Goal: Task Accomplishment & Management: Use online tool/utility

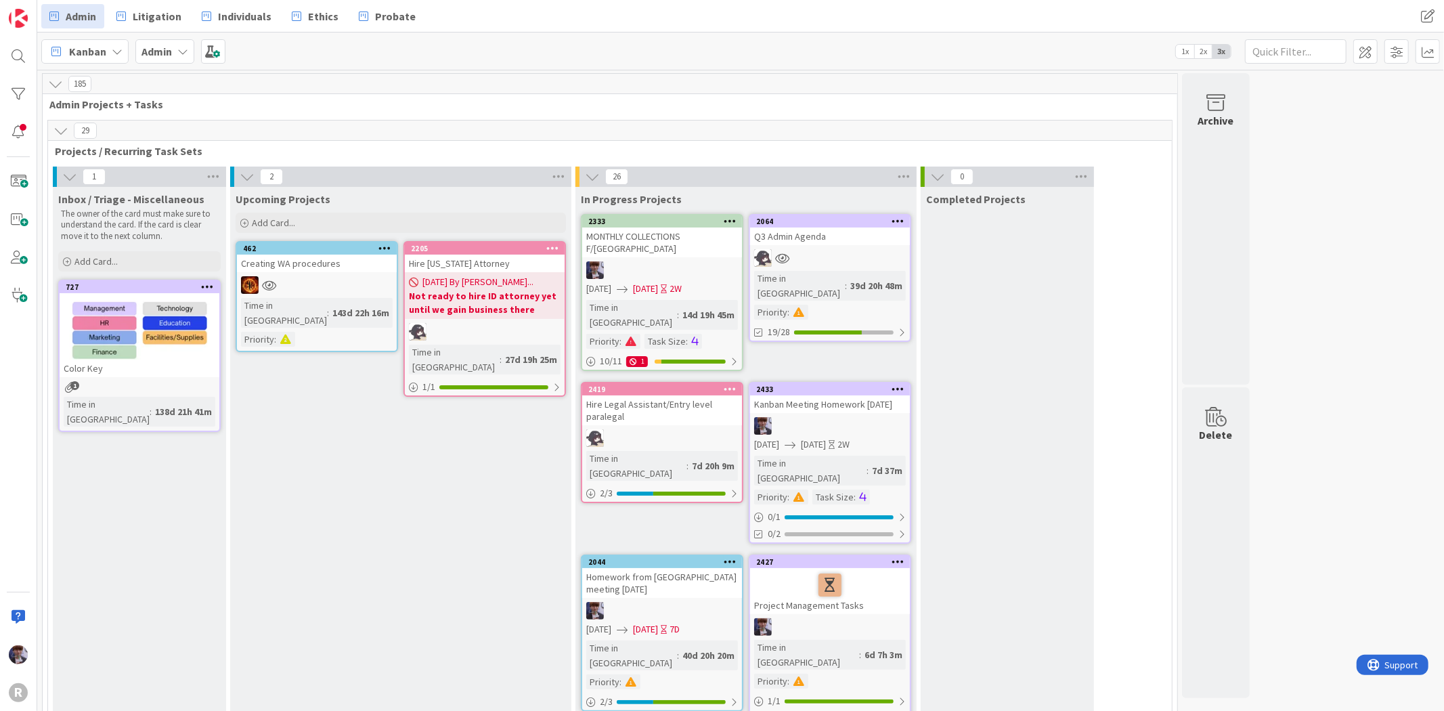
scroll to position [2256, 0]
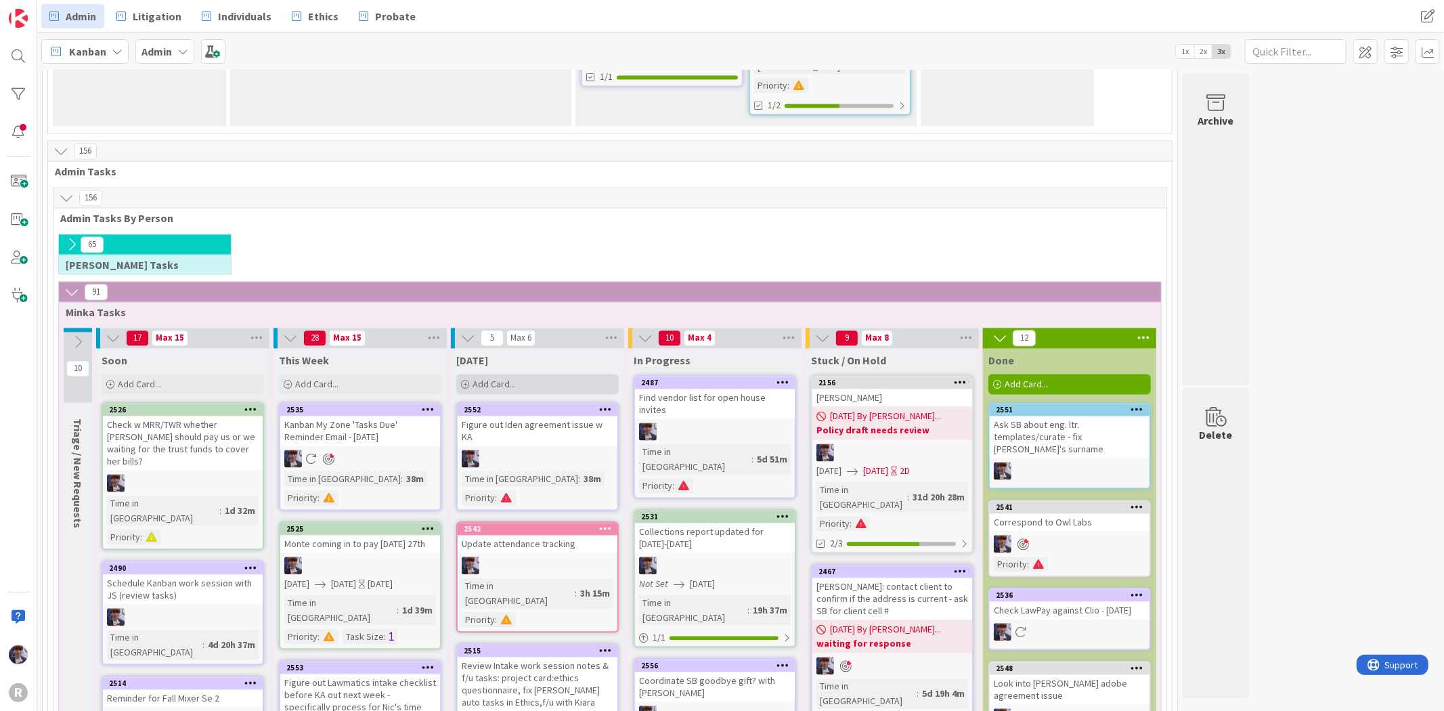
click at [477, 378] on span "Add Card..." at bounding box center [494, 384] width 43 height 12
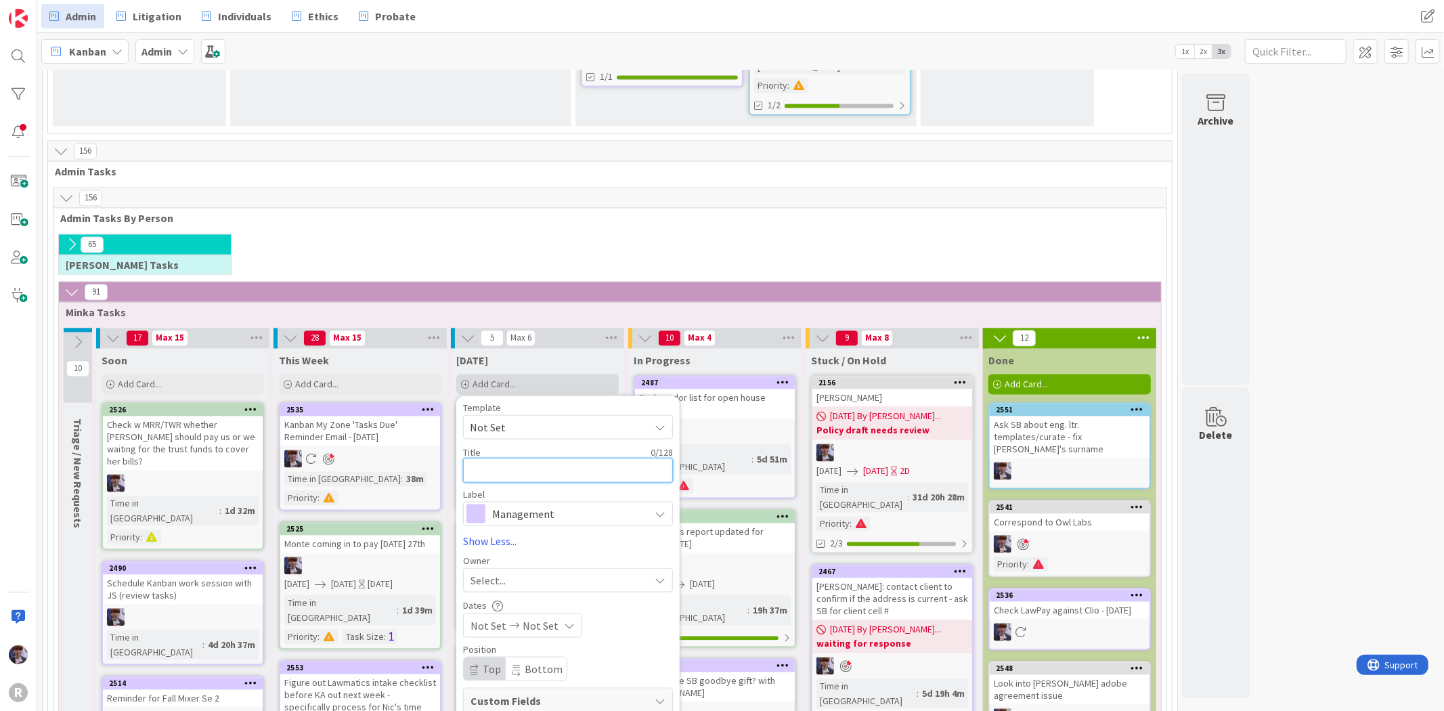
type textarea "C"
type textarea "x"
type textarea "Ca"
type textarea "x"
type textarea "Cal"
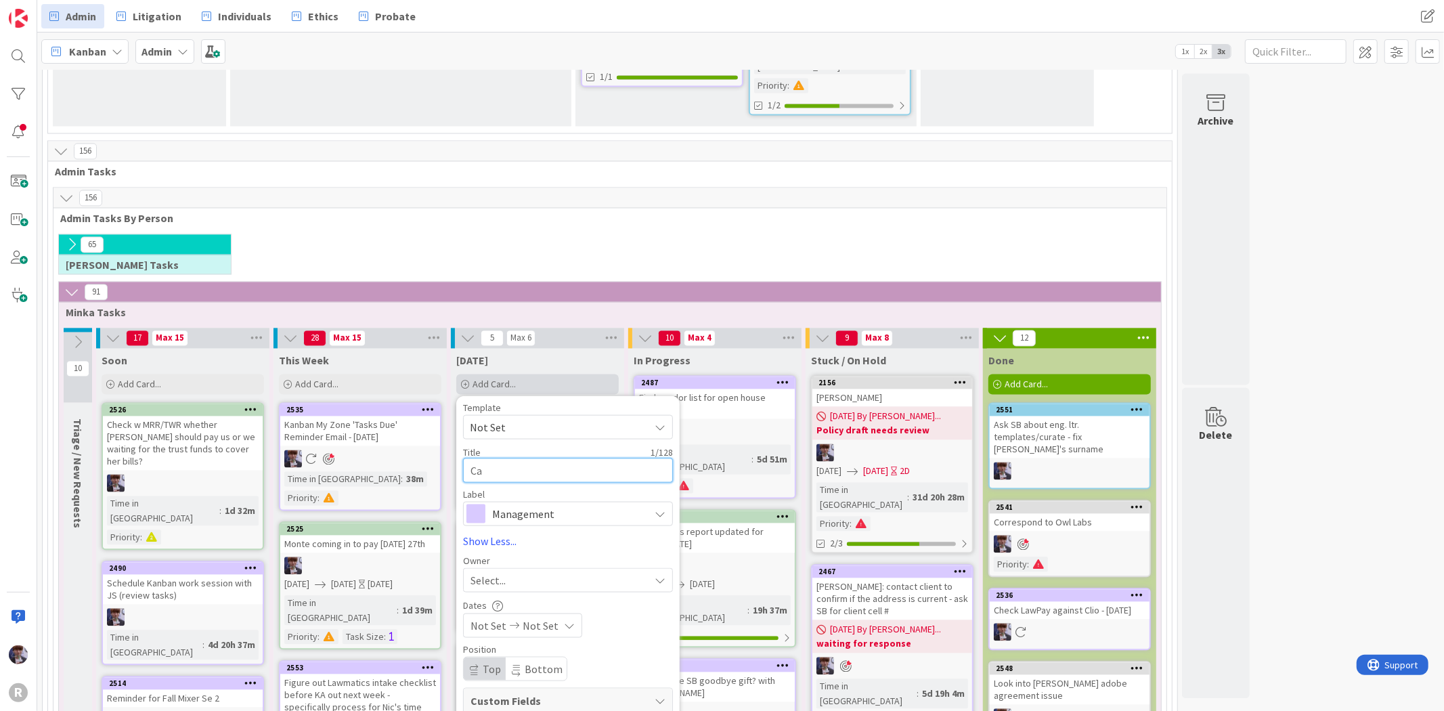
type textarea "x"
type textarea "Call"
type textarea "x"
type textarea "Call"
type textarea "x"
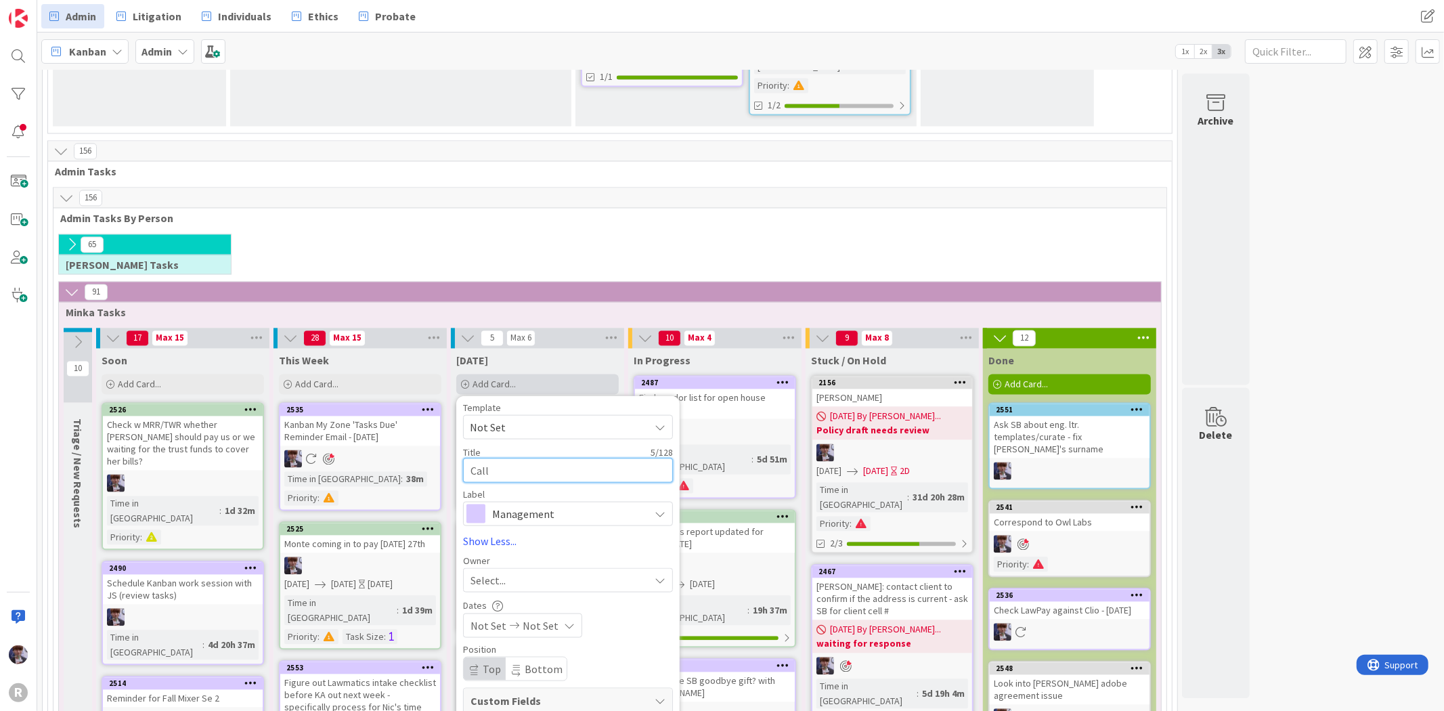
type textarea "Call r"
type textarea "x"
type textarea "Call re"
type textarea "x"
type textarea "Call re"
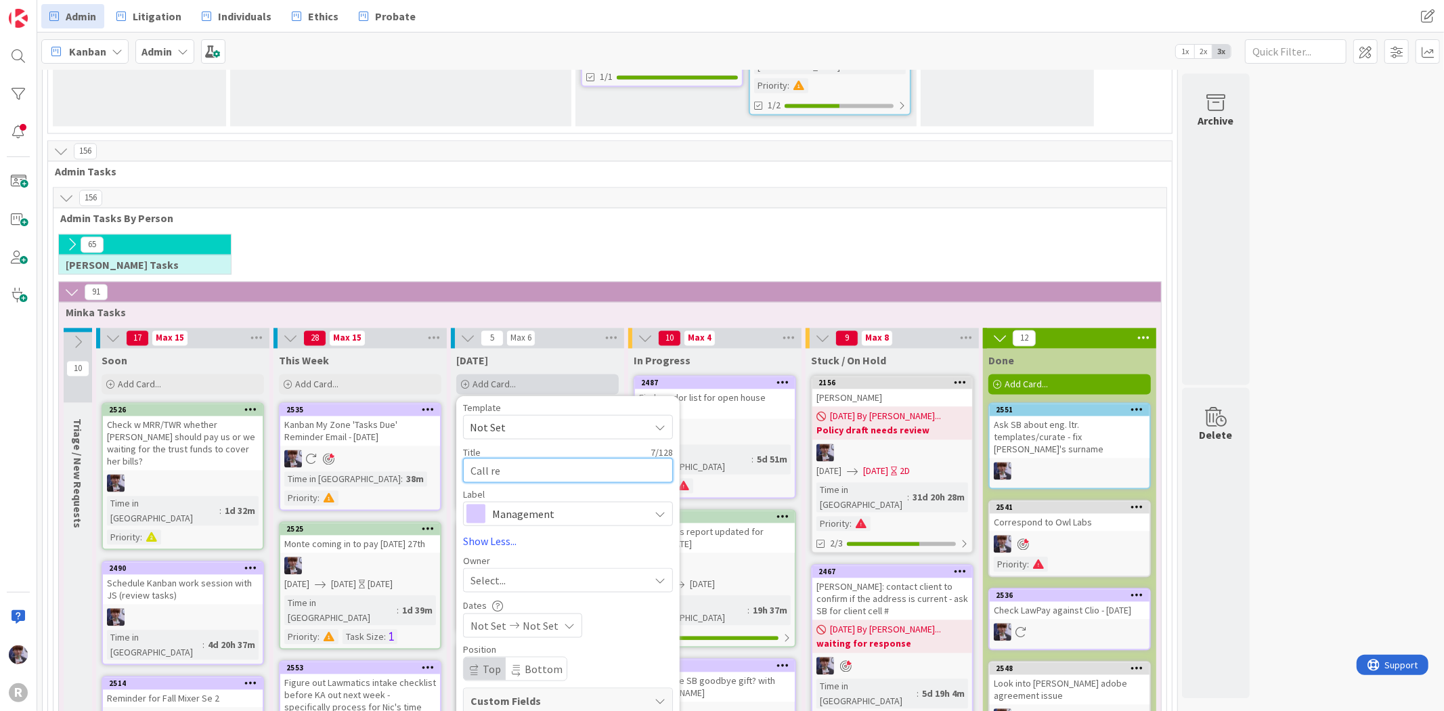
type textarea "x"
type textarea "Call re s"
type textarea "x"
type textarea "Call re sh"
type textarea "x"
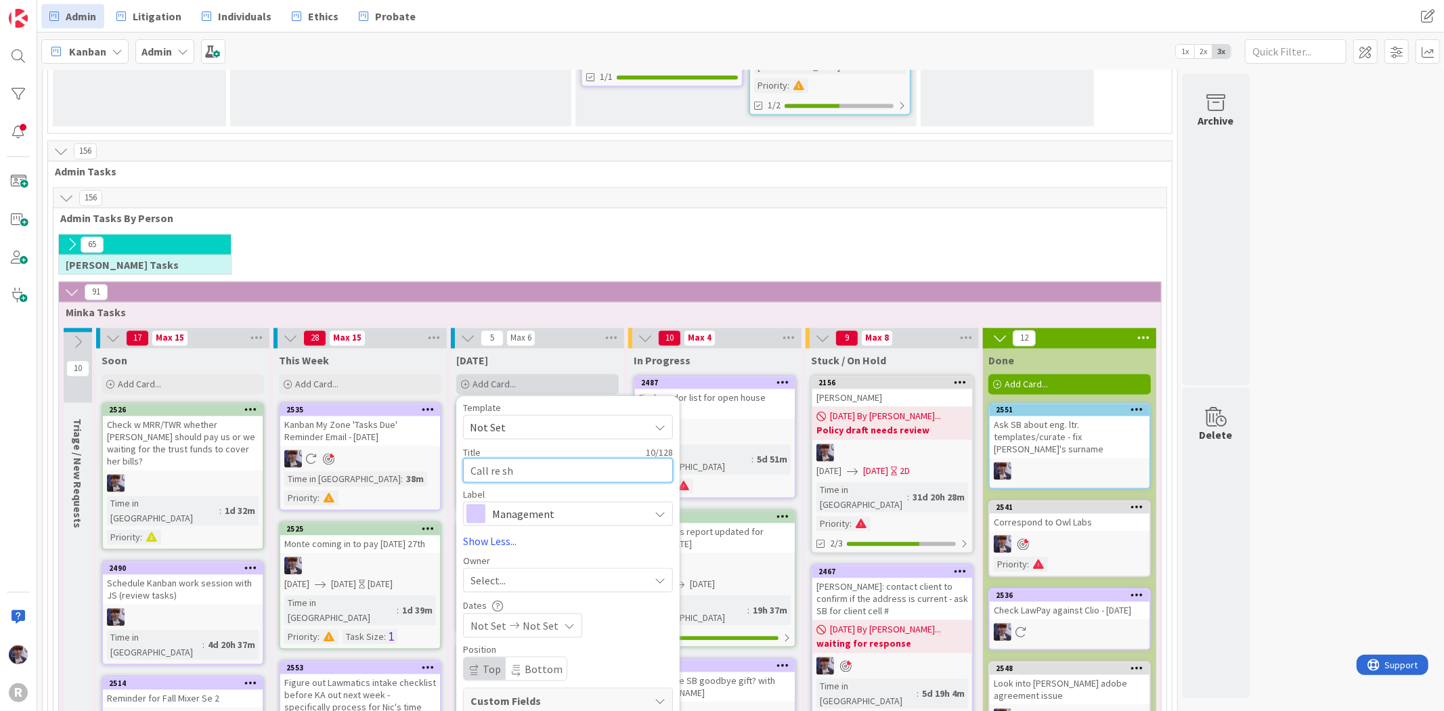
type textarea "Call re sha"
type textarea "x"
type textarea "Call re shar"
type textarea "x"
type textarea "Call re share"
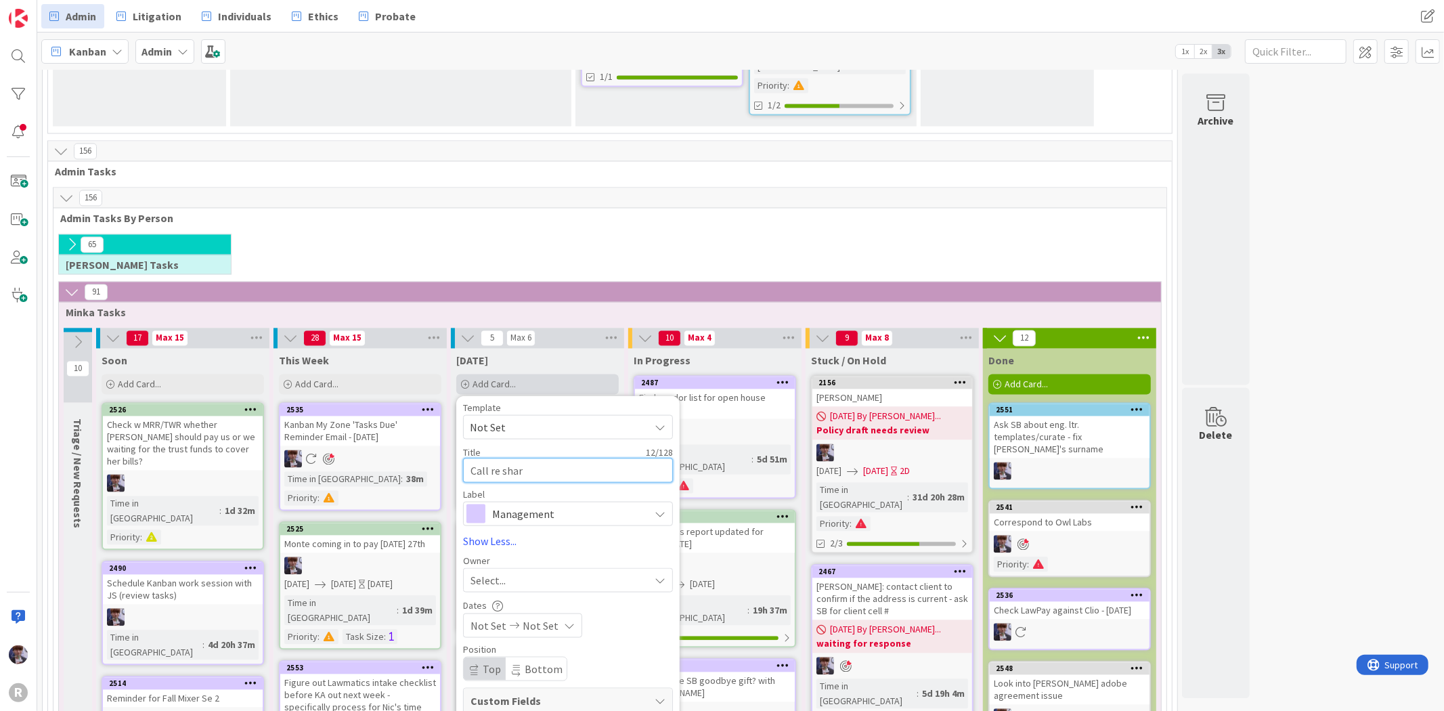
type textarea "x"
type textarea "Call re shareo"
type textarea "x"
type textarea "Call re shareoi"
type textarea "x"
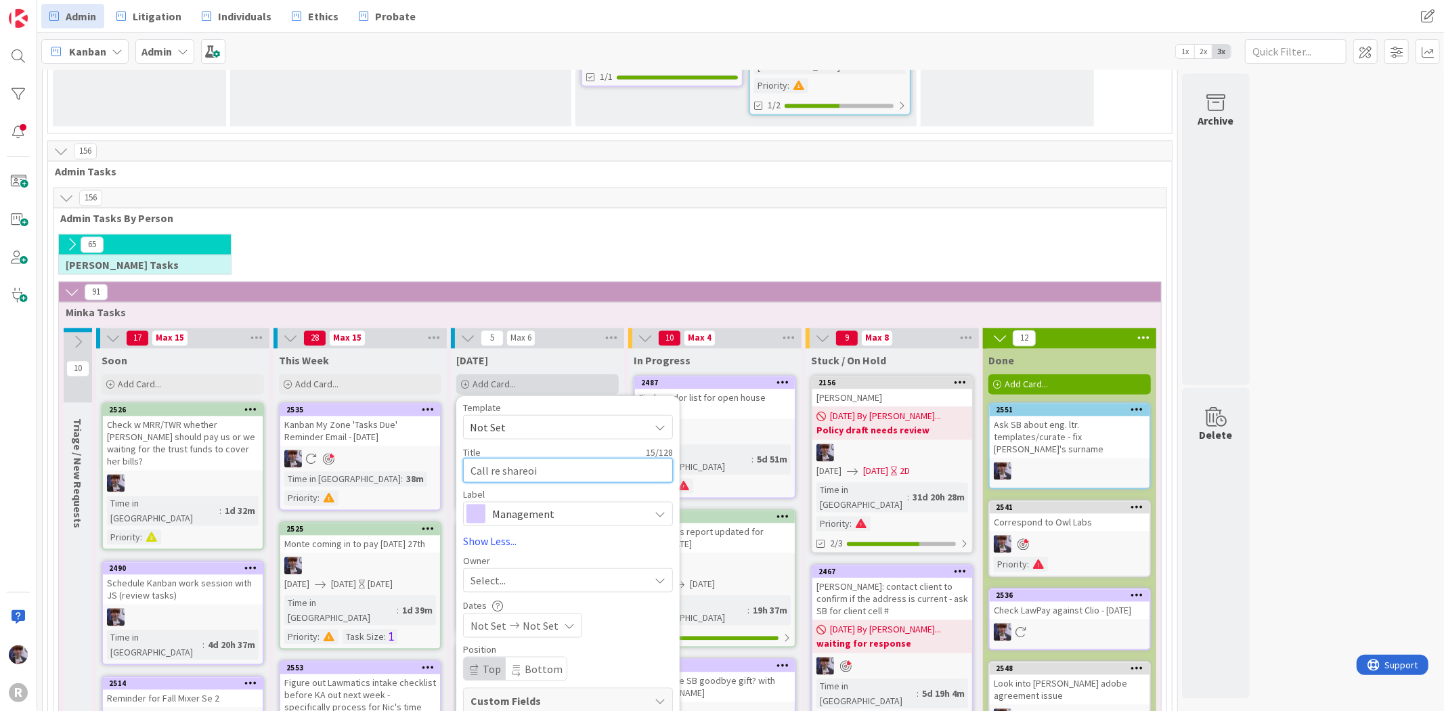
type textarea "Call re shareoin"
type textarea "x"
type textarea "Call re shareoint"
type textarea "x"
type textarea "Call re shareoint"
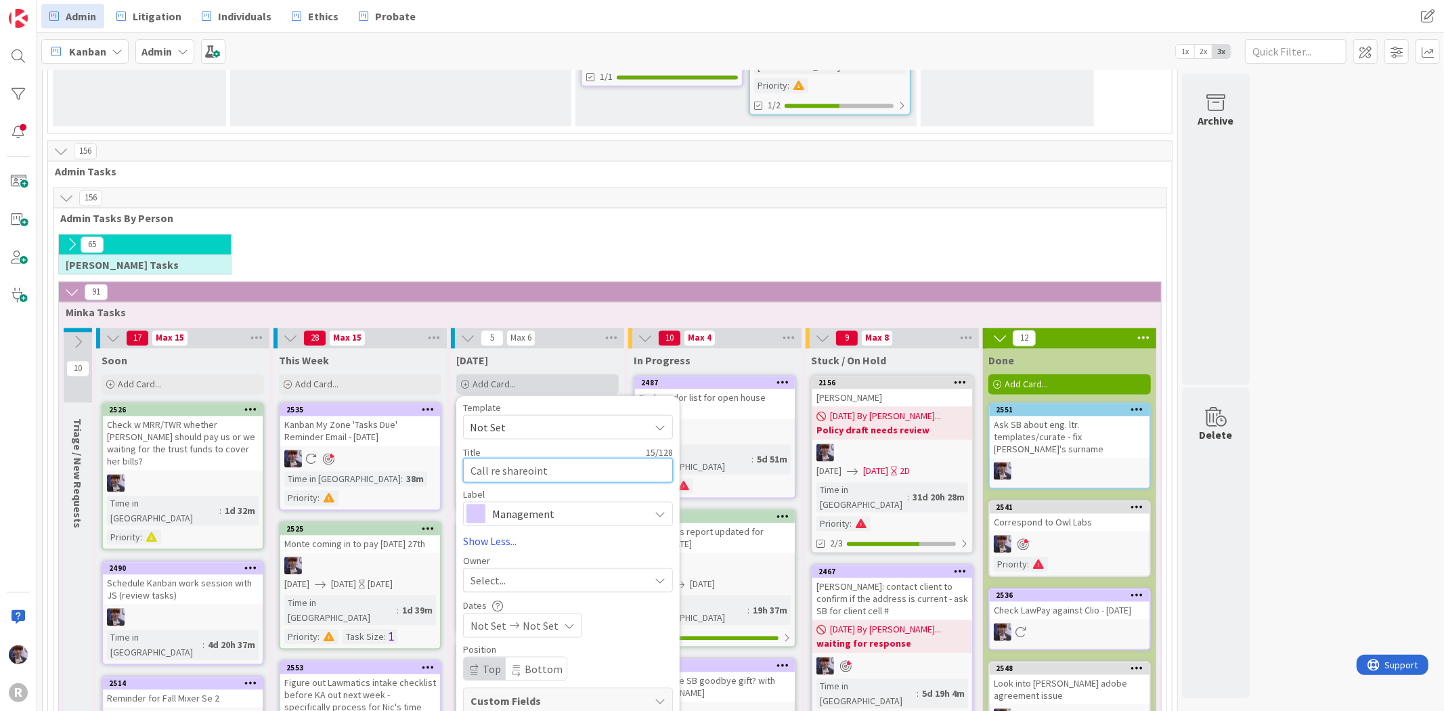
type textarea "x"
type textarea "Call re shareoint w"
type textarea "x"
type textarea "Call re shareoint wi"
type textarea "x"
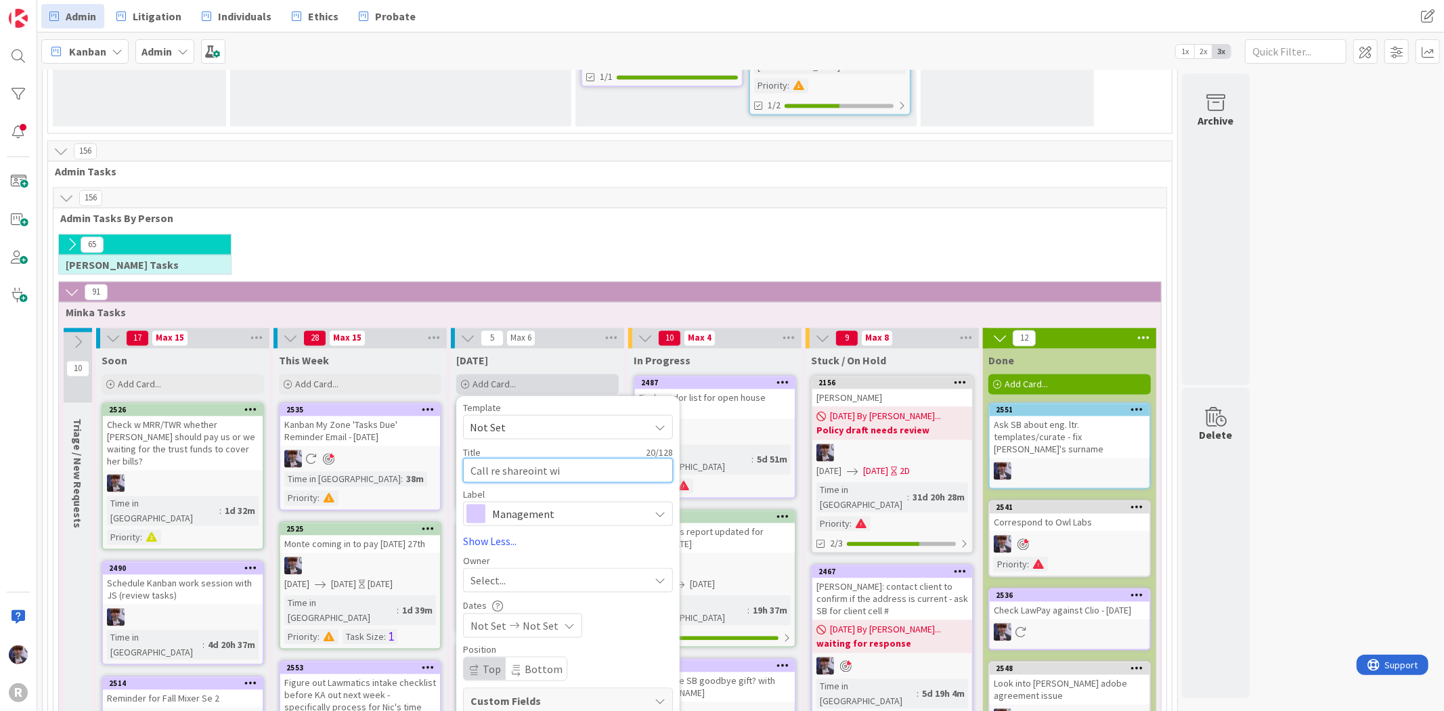
type textarea "Call re shareoint wit"
type textarea "x"
type textarea "Call re shareoint with"
type textarea "x"
type textarea "Call re shareoint with"
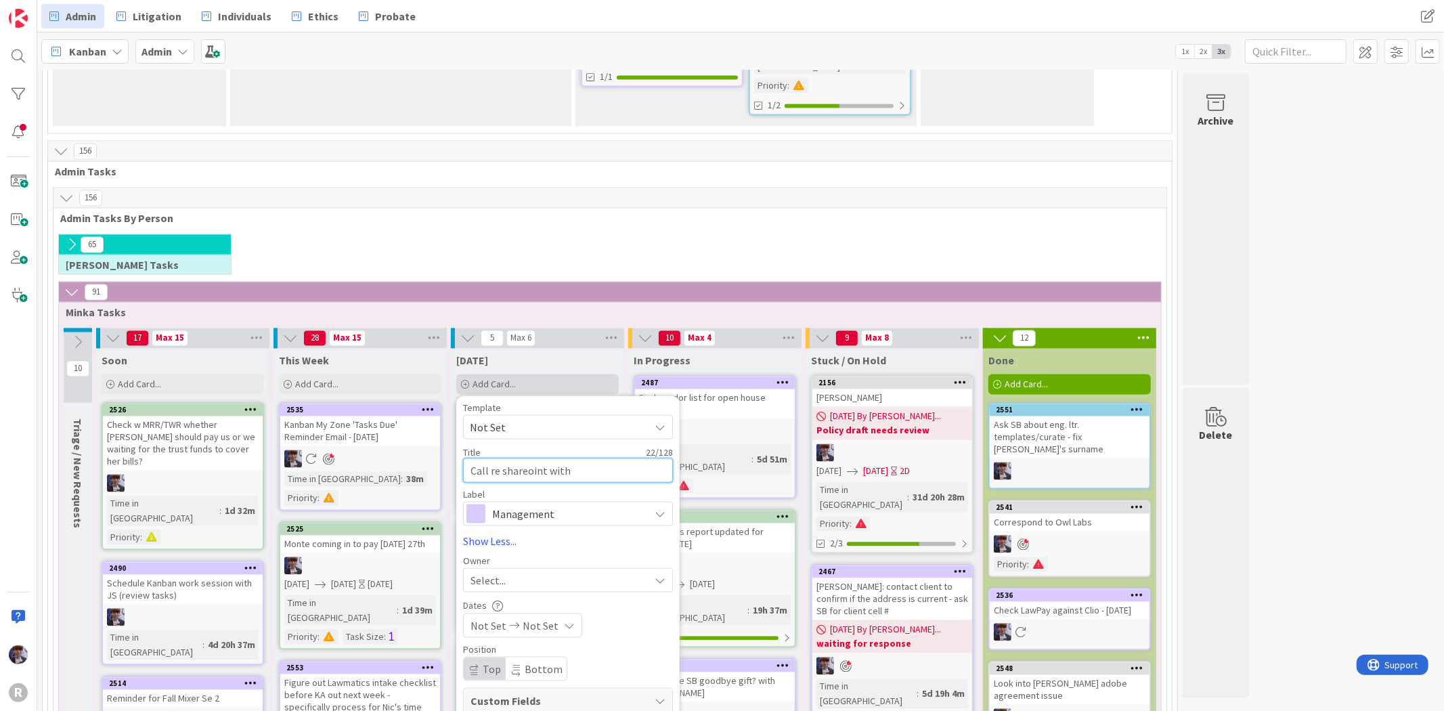
type textarea "x"
type textarea "Call re shareoint with I"
type textarea "x"
type textarea "Call re shareoint with IT"
type textarea "x"
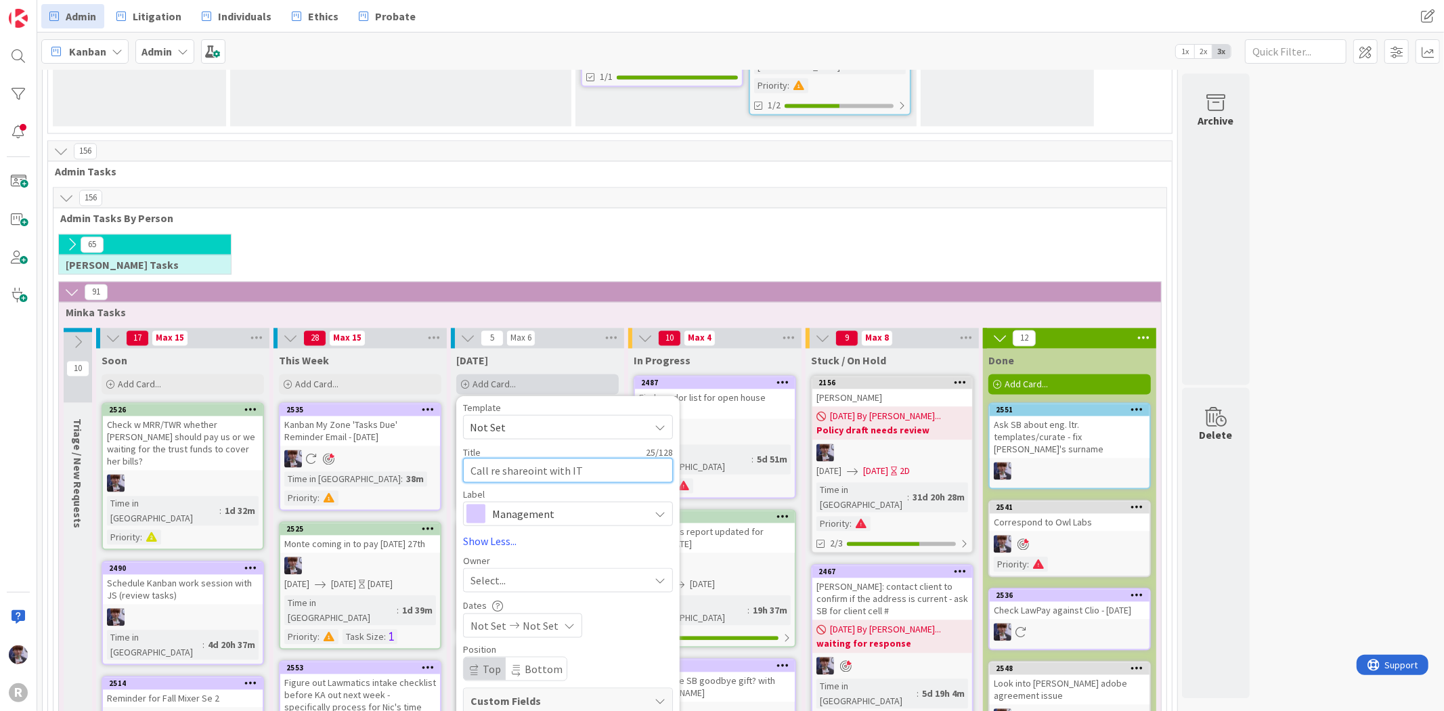
type textarea "Call re shareoint with IT"
type textarea "x"
click at [525, 458] on textarea "Call re shareoint with IT" at bounding box center [568, 470] width 210 height 24
type textarea "Call re sharepoint with IT"
type textarea "x"
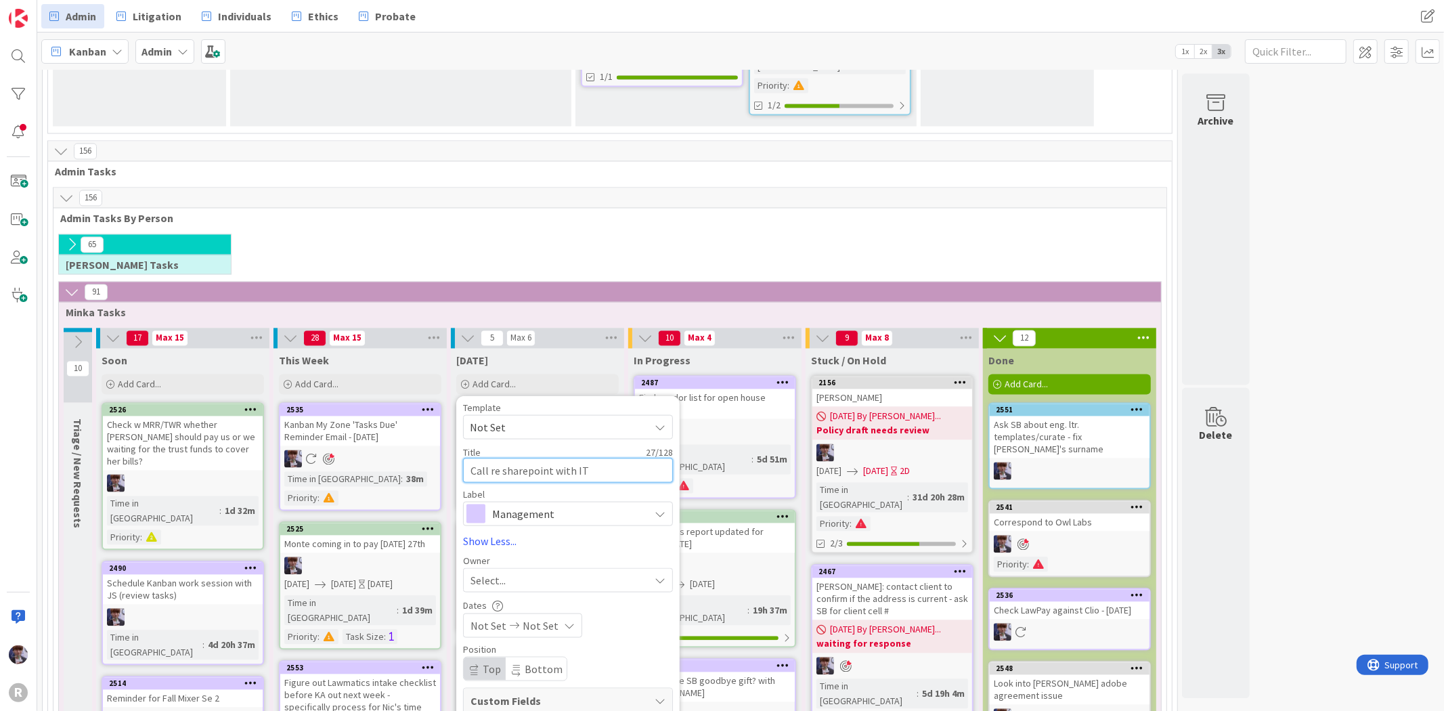
type textarea "Call re sharepoint with IT"
click at [586, 504] on span "Management" at bounding box center [567, 513] width 150 height 19
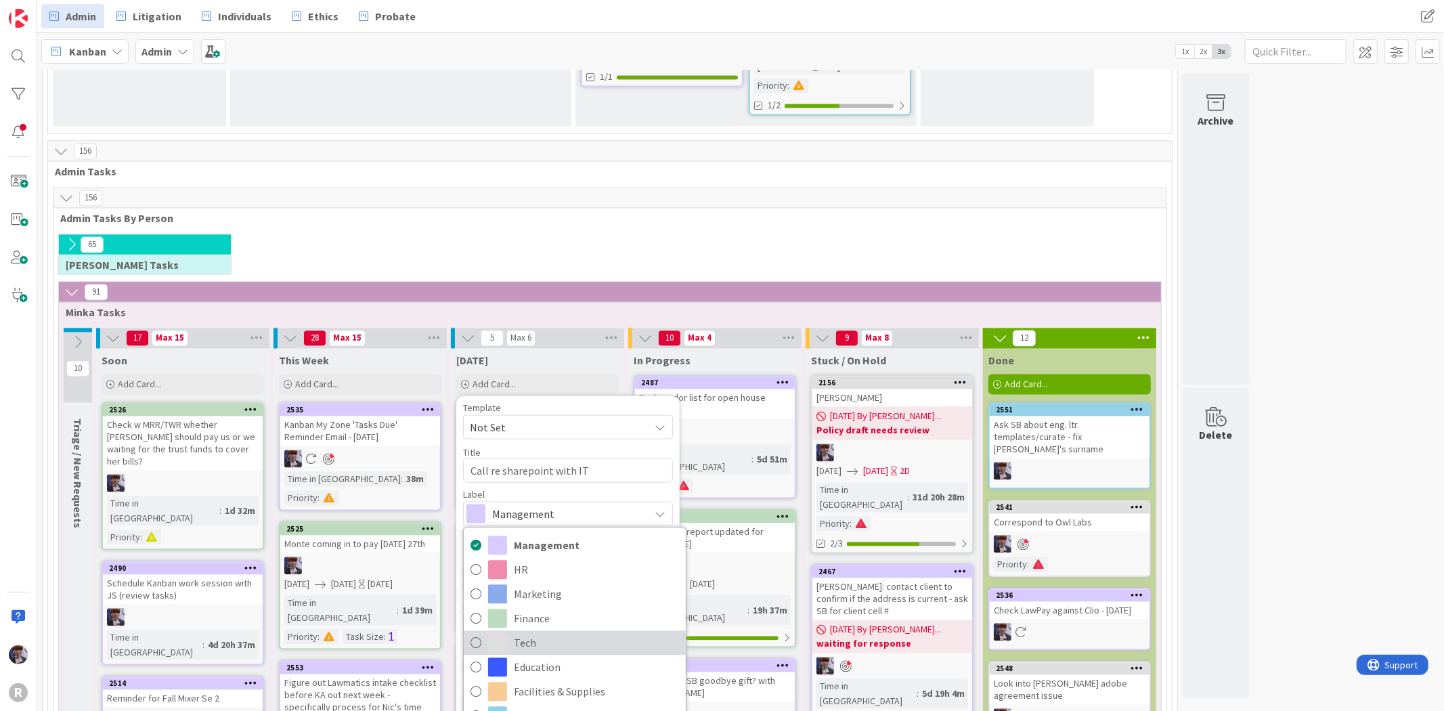
click at [580, 632] on span "Tech" at bounding box center [596, 642] width 165 height 20
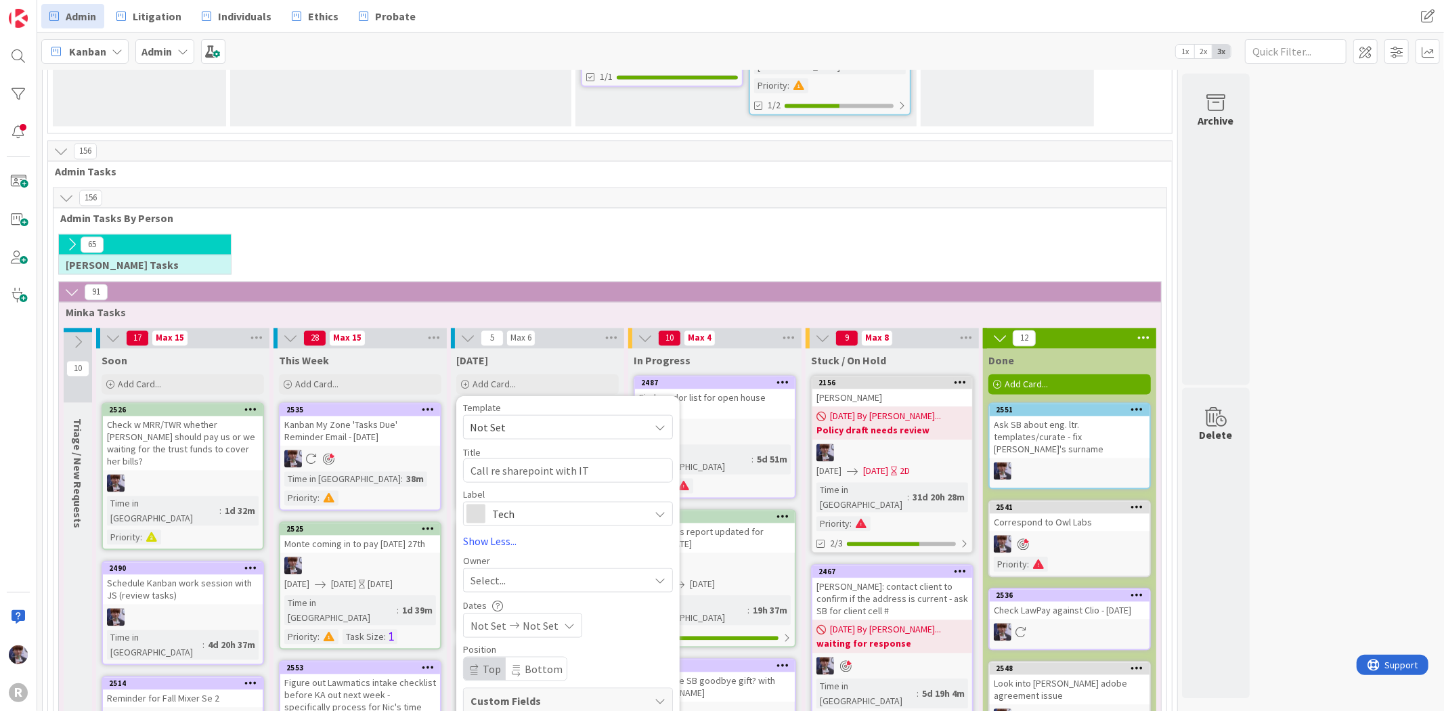
click at [502, 571] on span "Select..." at bounding box center [488, 579] width 35 height 16
click at [529, 683] on span "[PERSON_NAME]" at bounding box center [548, 693] width 66 height 20
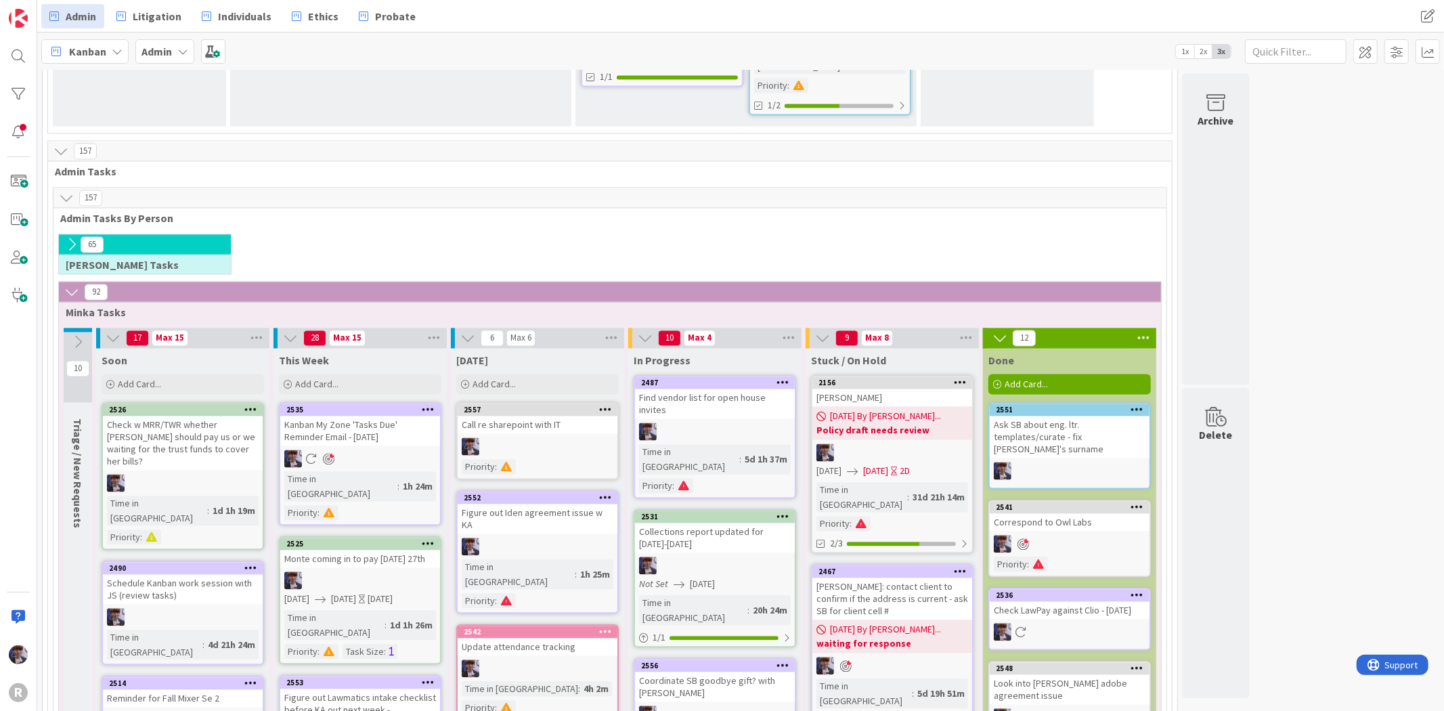
click at [536, 416] on div "Call re sharepoint with IT" at bounding box center [538, 425] width 160 height 18
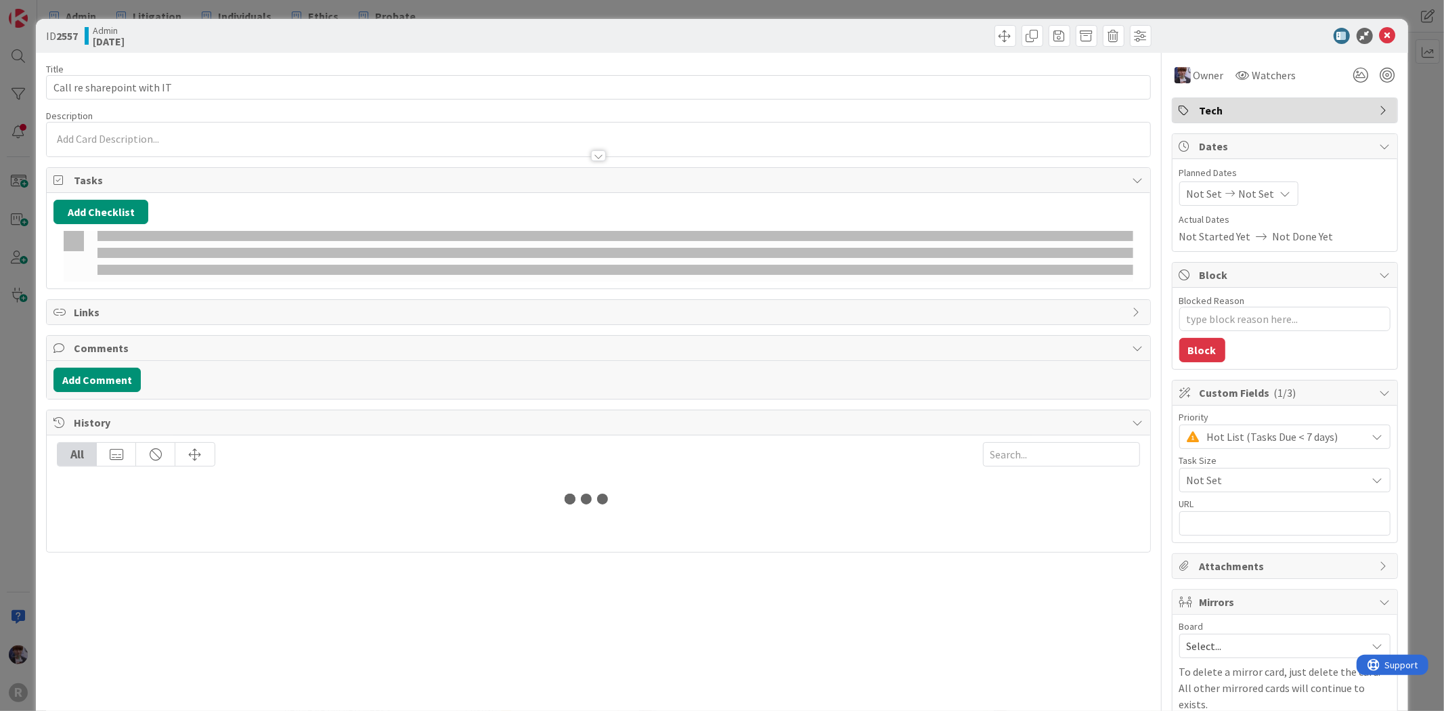
type textarea "x"
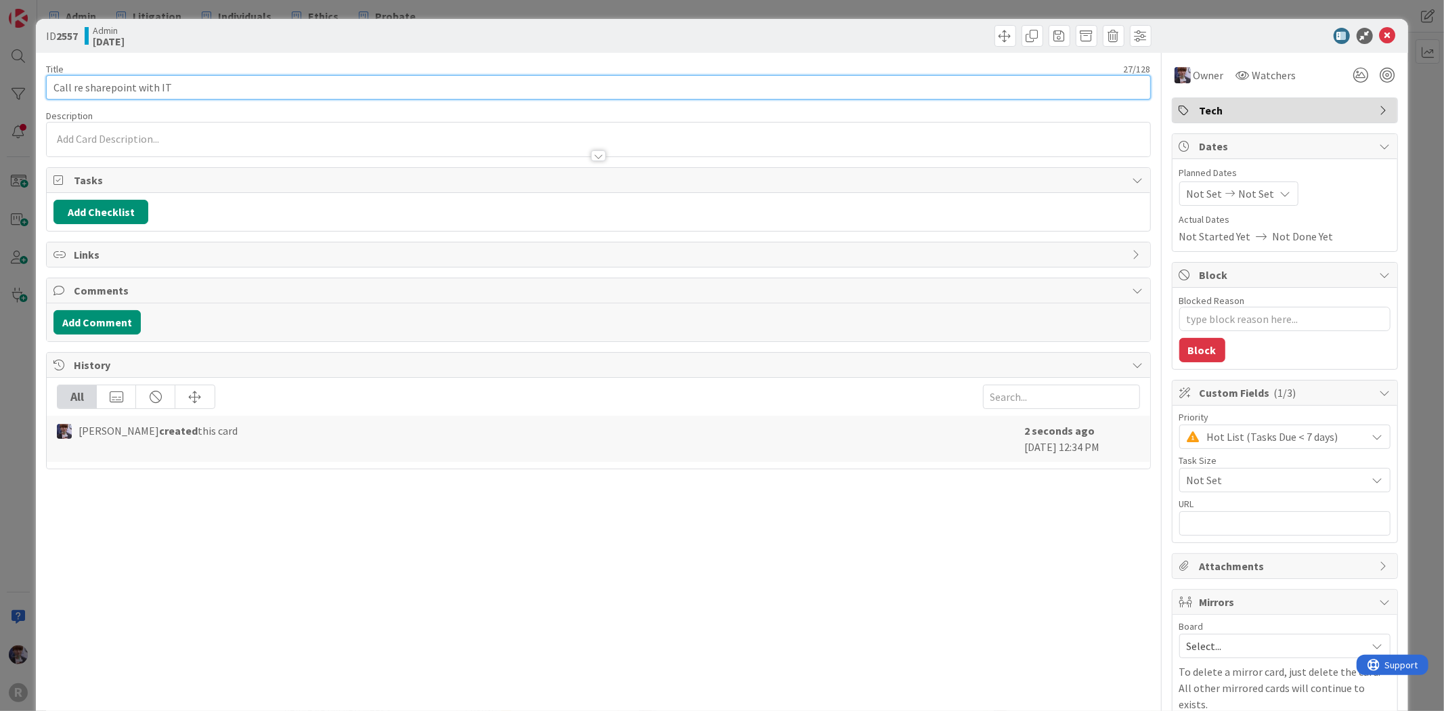
click at [222, 85] on input "Call re sharepoint with IT" at bounding box center [598, 87] width 1104 height 24
type input "Call re sharepoint with IT @"
type textarea "x"
type input "Call re sharepoint with IT @2pm"
type textarea "x"
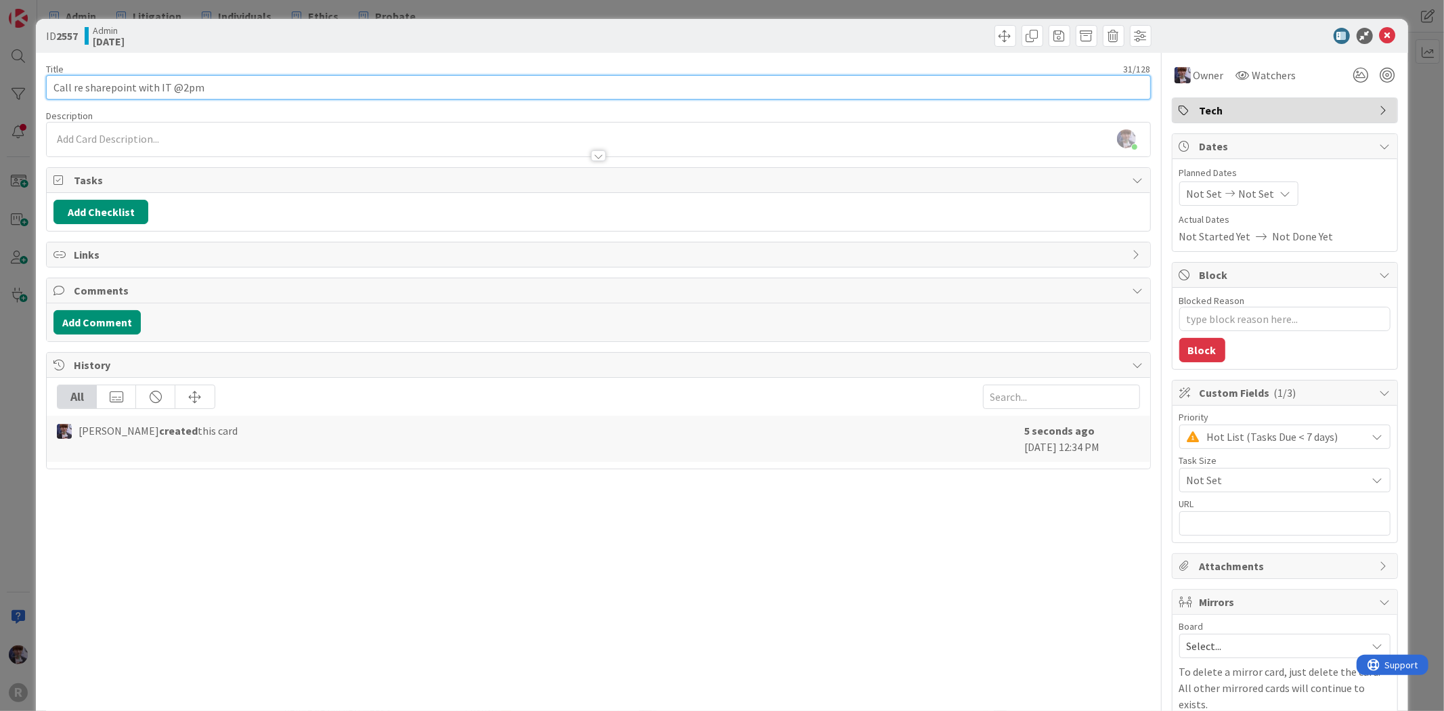
type input "Call re sharepoint with IT @2pm"
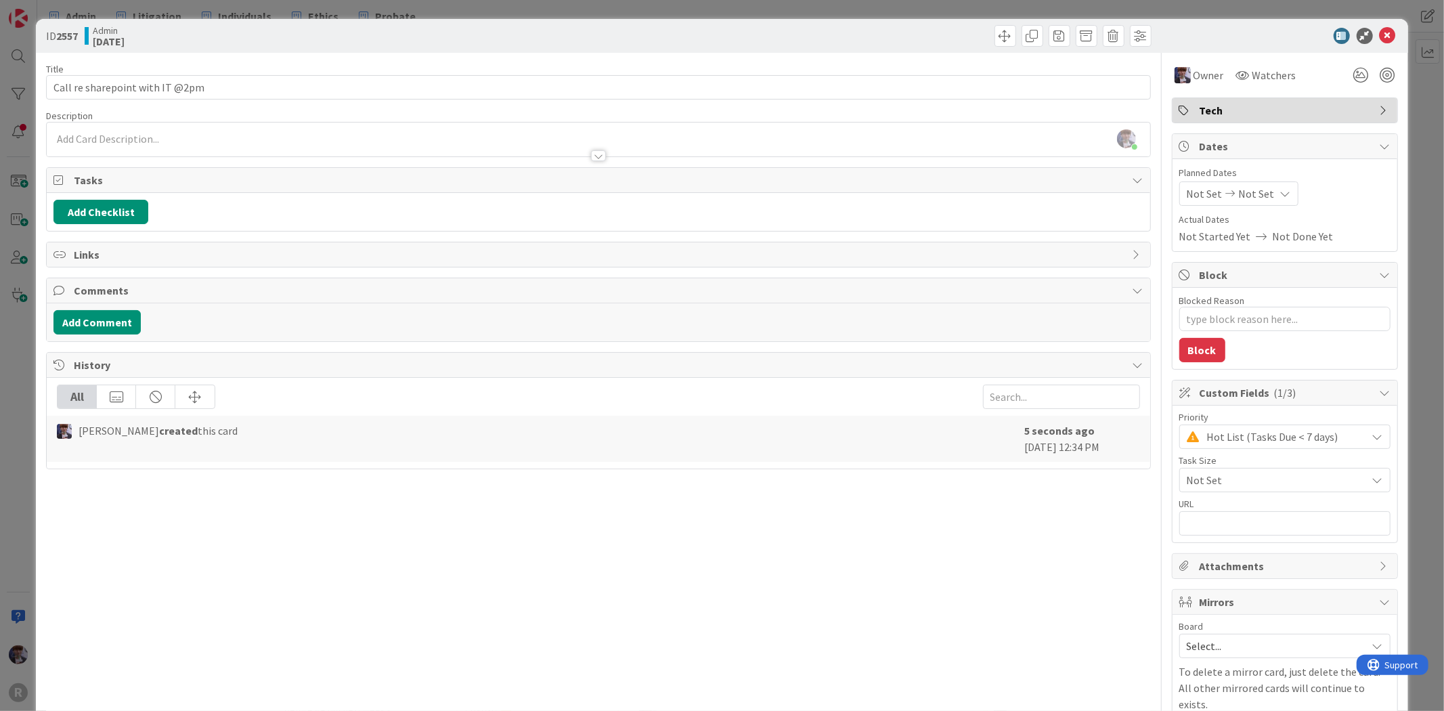
click at [30, 540] on div "ID 2557 Admin [DATE] Title 31 / 128 Call re sharepoint with IT @2pm Description…" at bounding box center [722, 355] width 1444 height 711
